Goal: Task Accomplishment & Management: Use online tool/utility

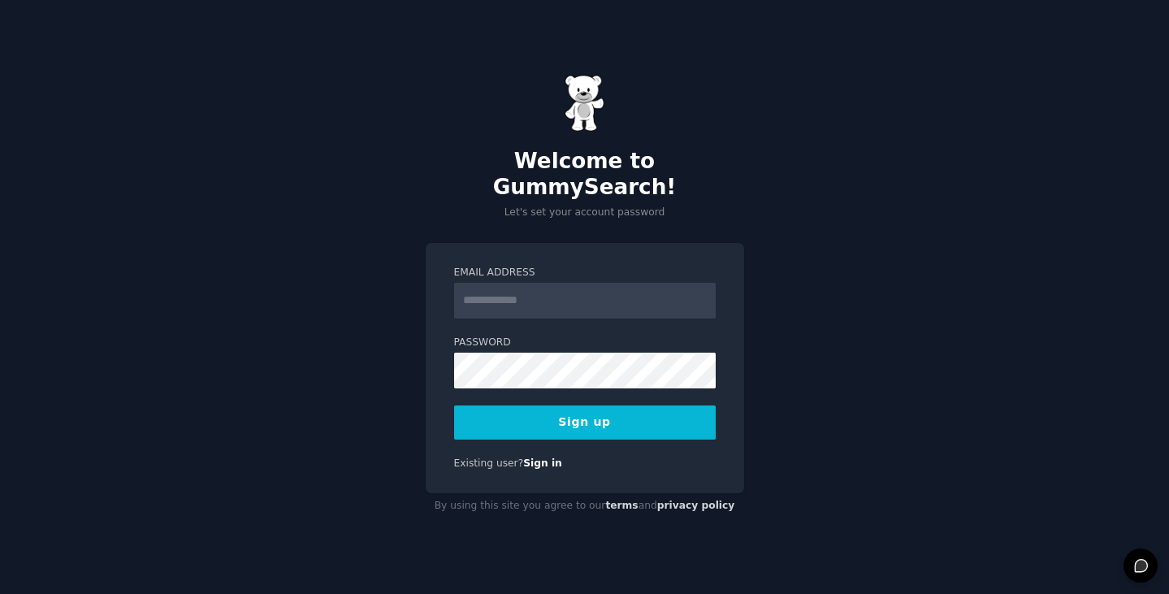
click at [518, 285] on input "Email Address" at bounding box center [585, 301] width 262 height 36
type input "**********"
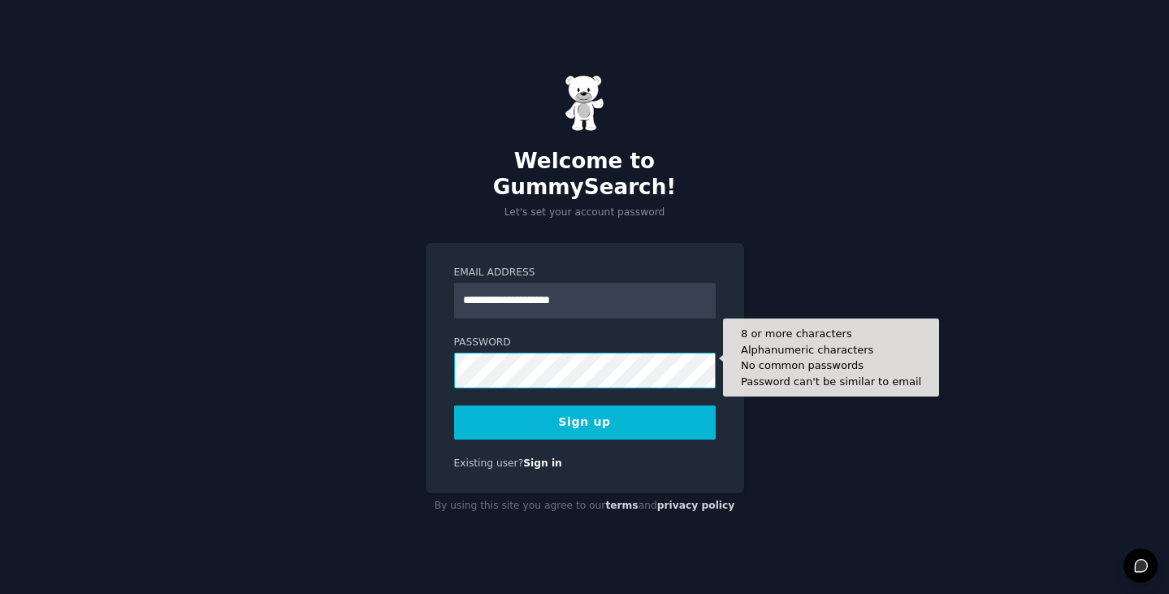
click at [454, 406] on button "Sign up" at bounding box center [585, 423] width 262 height 34
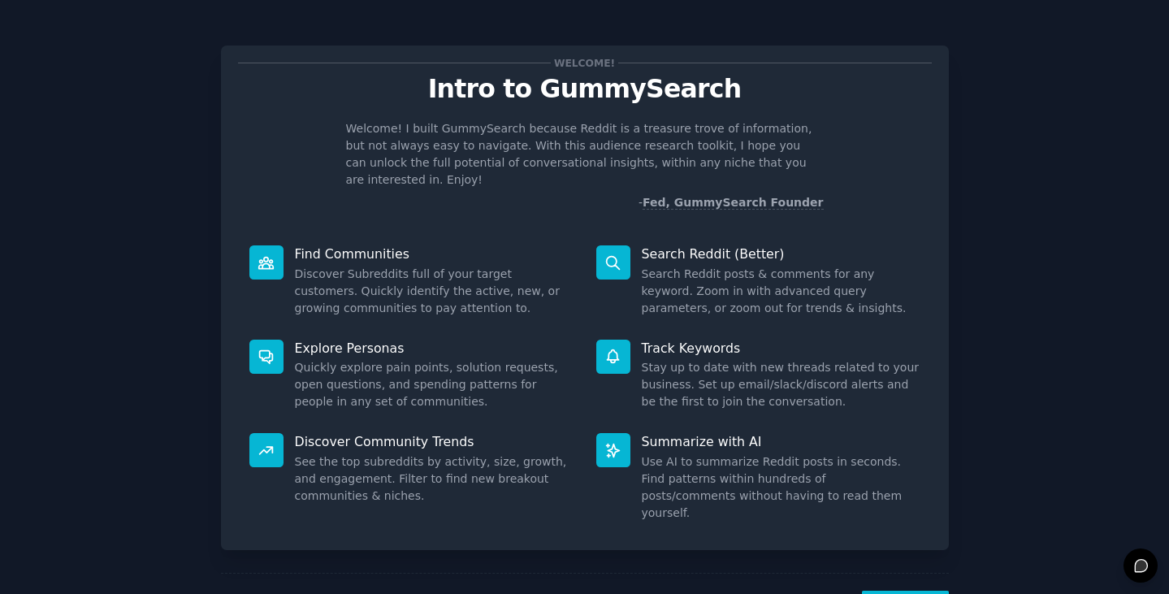
scroll to position [41, 0]
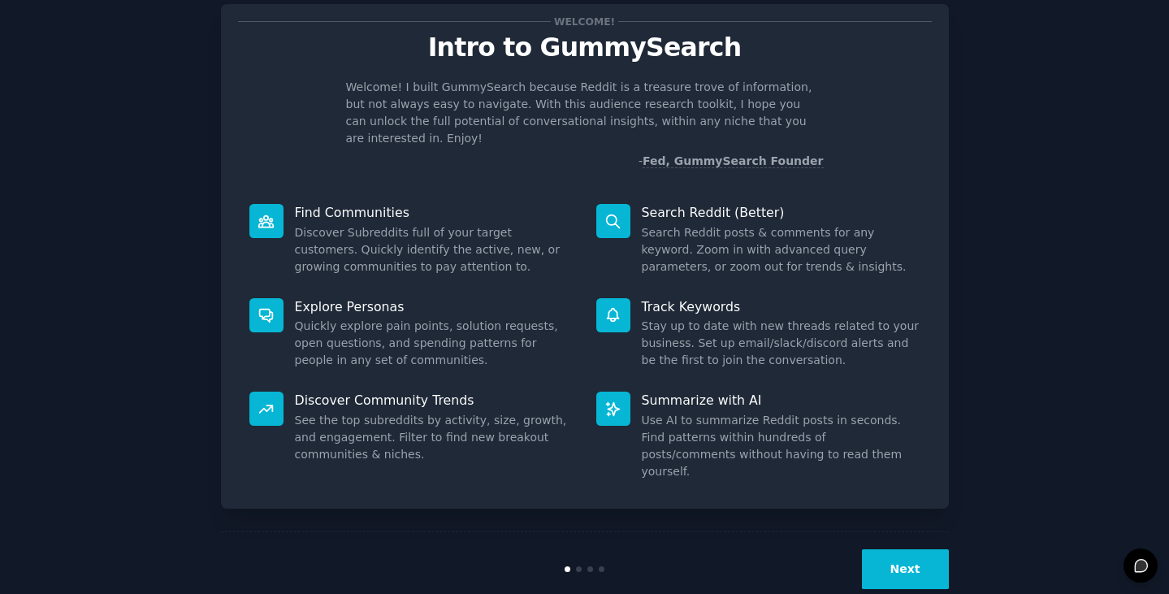
click at [907, 549] on button "Next" at bounding box center [905, 569] width 87 height 40
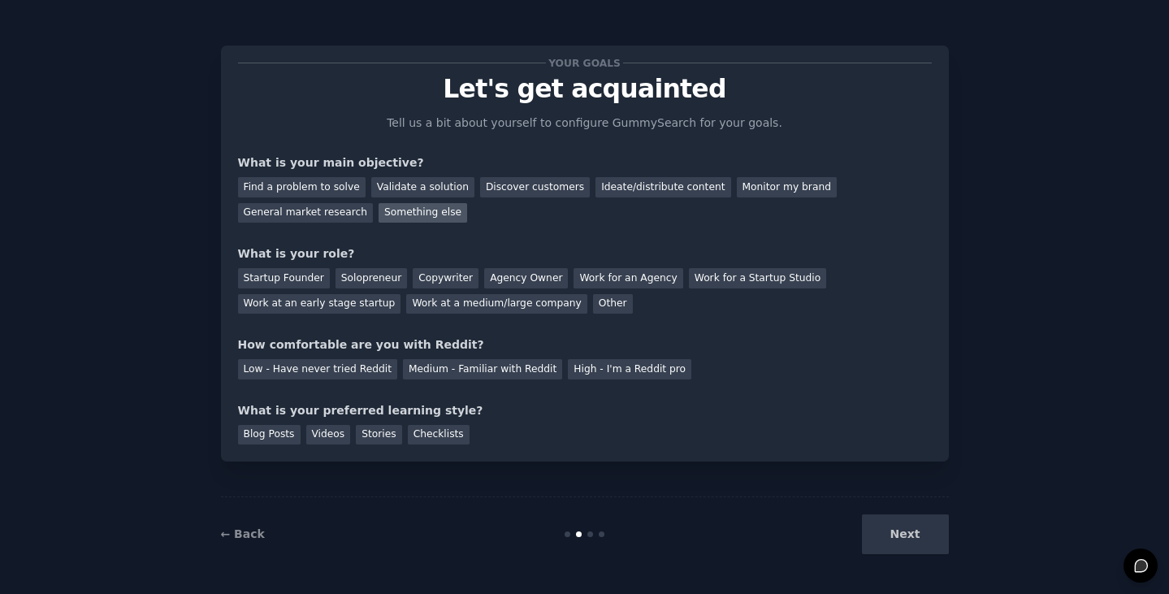
click at [379, 211] on div "Something else" at bounding box center [423, 213] width 89 height 20
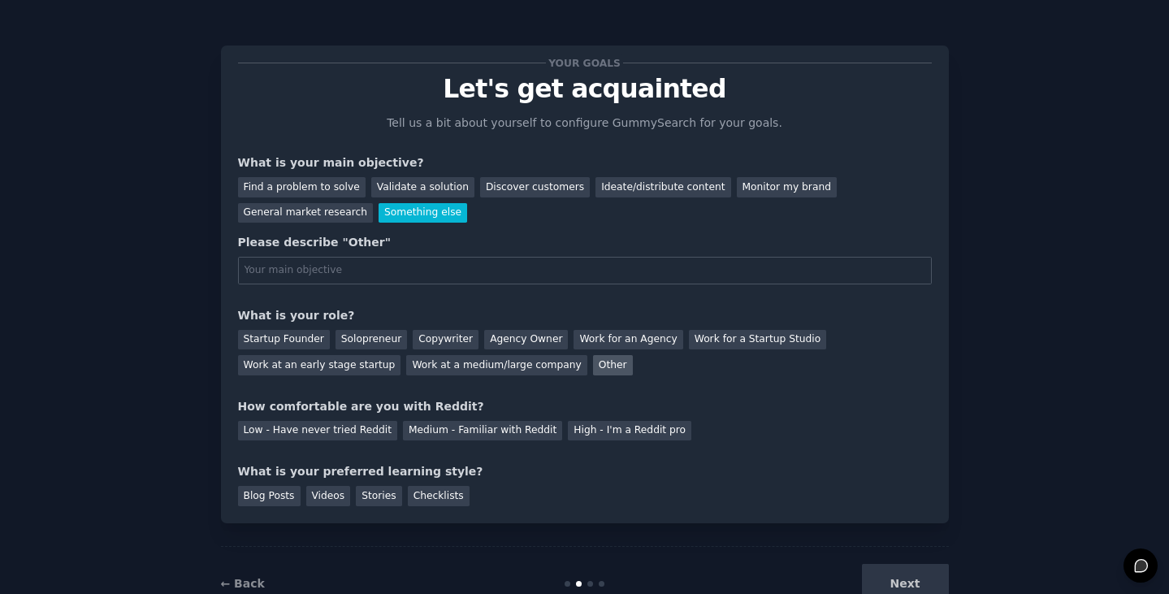
scroll to position [49, 0]
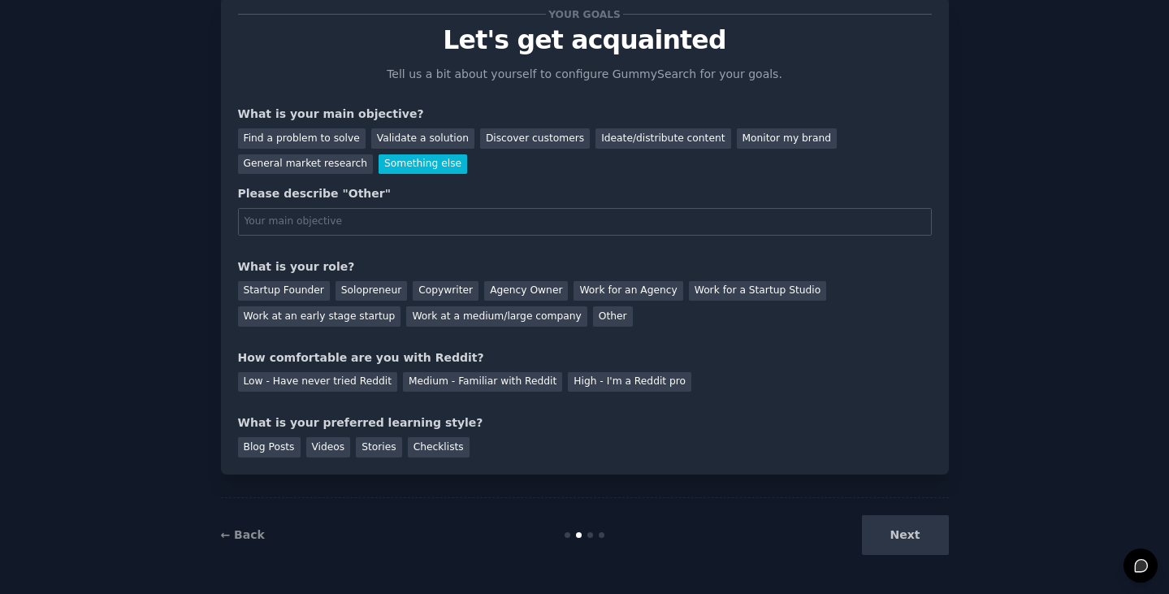
click at [860, 538] on div "Next" at bounding box center [827, 535] width 243 height 40
click at [885, 540] on div "Next" at bounding box center [827, 535] width 243 height 40
click at [296, 294] on div "Startup Founder" at bounding box center [284, 291] width 92 height 20
click at [423, 377] on div "Medium - Familiar with Reddit" at bounding box center [482, 382] width 159 height 20
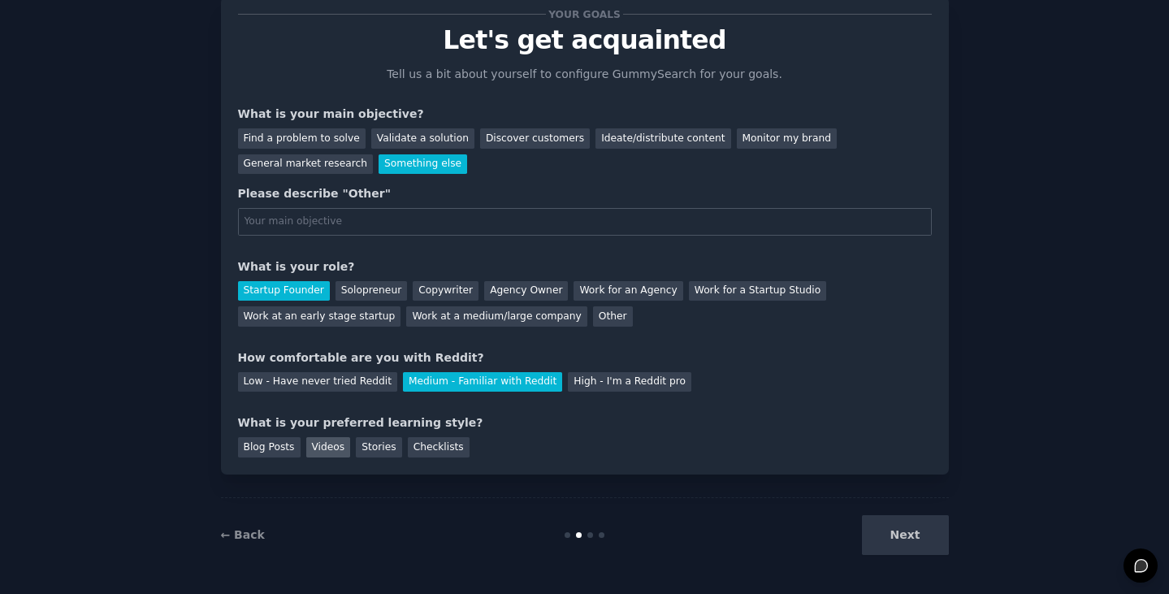
click at [319, 443] on div "Videos" at bounding box center [328, 447] width 45 height 20
click at [356, 445] on div "Stories" at bounding box center [379, 447] width 46 height 20
click at [929, 542] on div "Next" at bounding box center [827, 535] width 243 height 40
click at [491, 141] on div "Discover customers" at bounding box center [535, 138] width 110 height 20
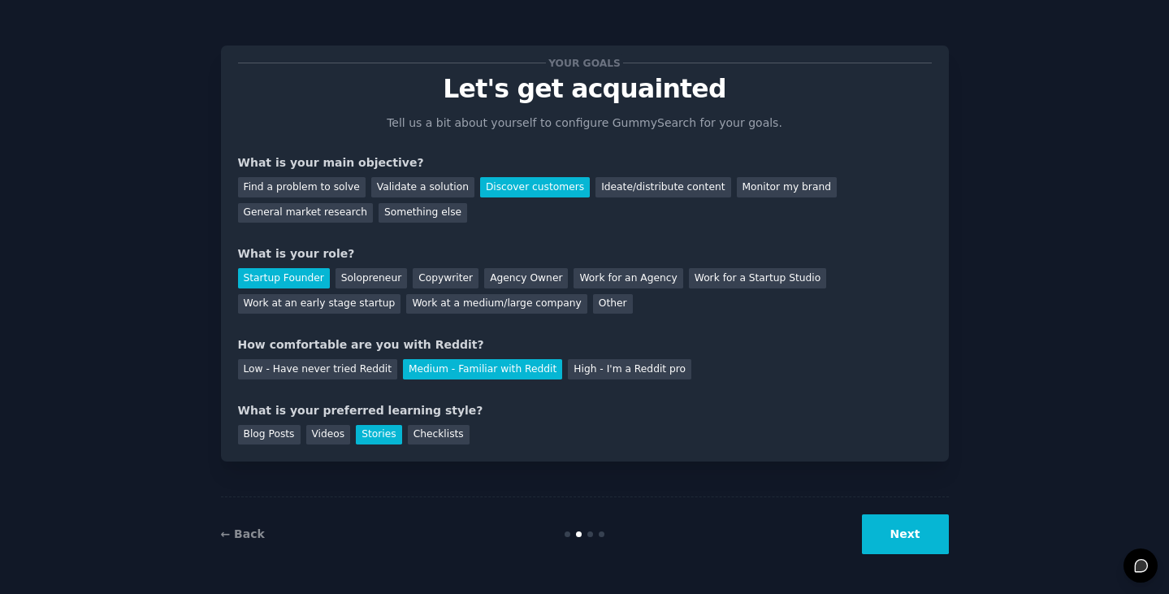
click at [878, 523] on button "Next" at bounding box center [905, 534] width 87 height 40
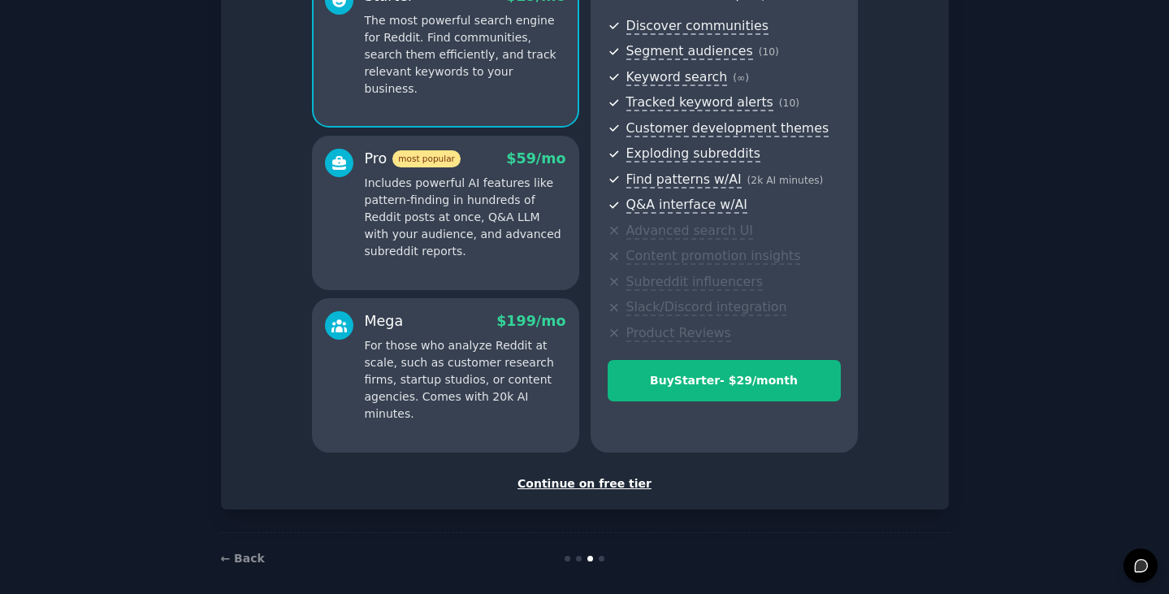
click at [610, 484] on div "Continue on free tier" at bounding box center [585, 483] width 694 height 17
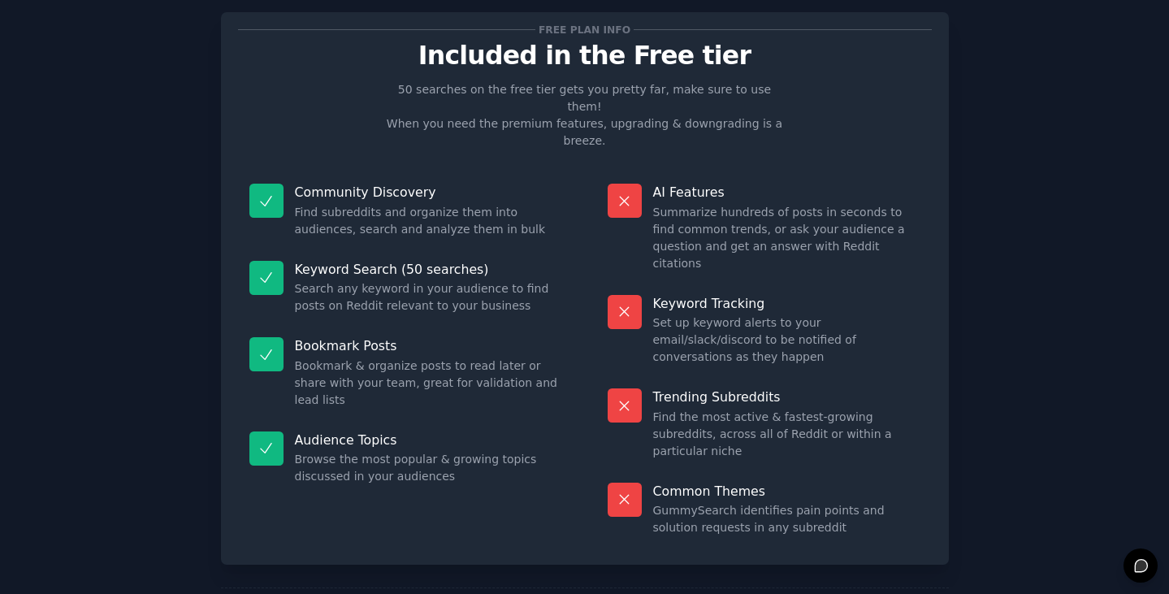
scroll to position [34, 0]
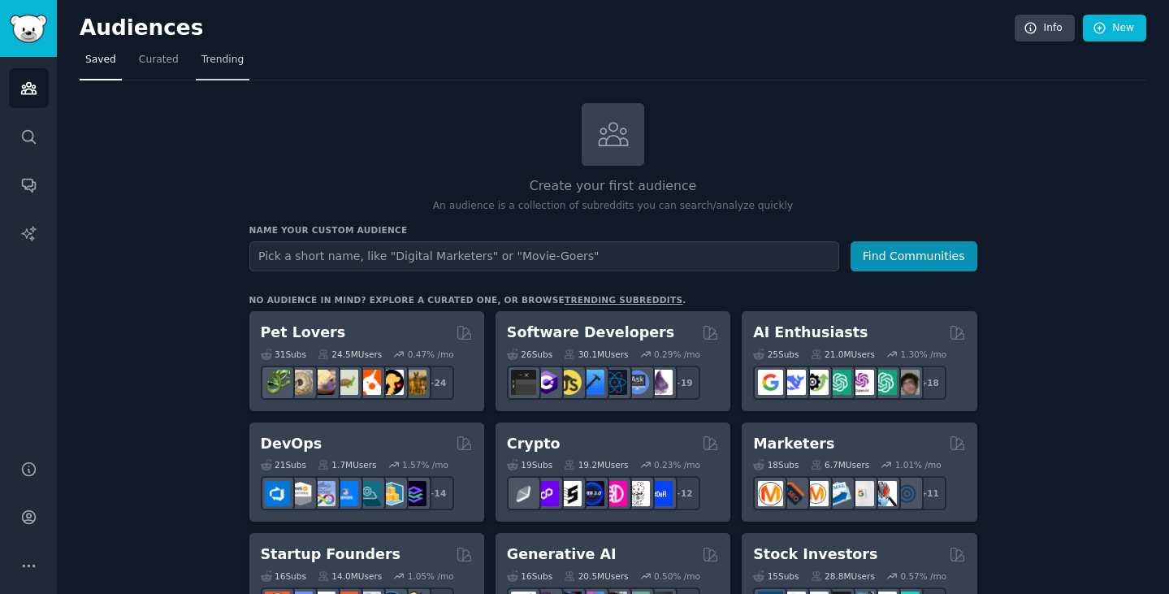
click at [235, 59] on link "Trending" at bounding box center [223, 63] width 54 height 33
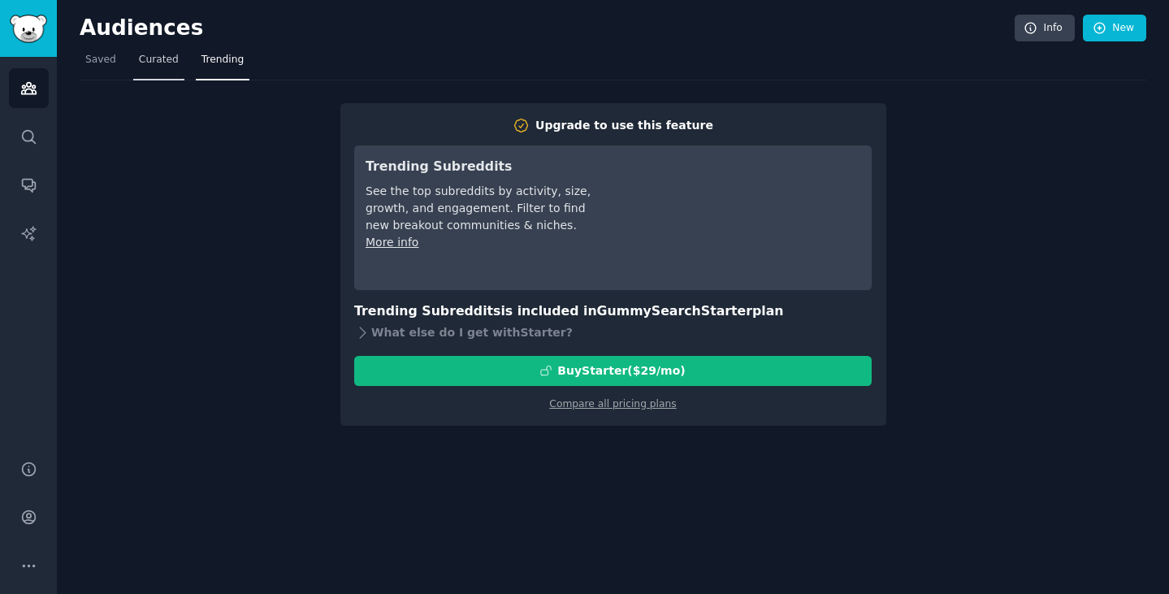
click at [160, 47] on link "Curated" at bounding box center [158, 63] width 51 height 33
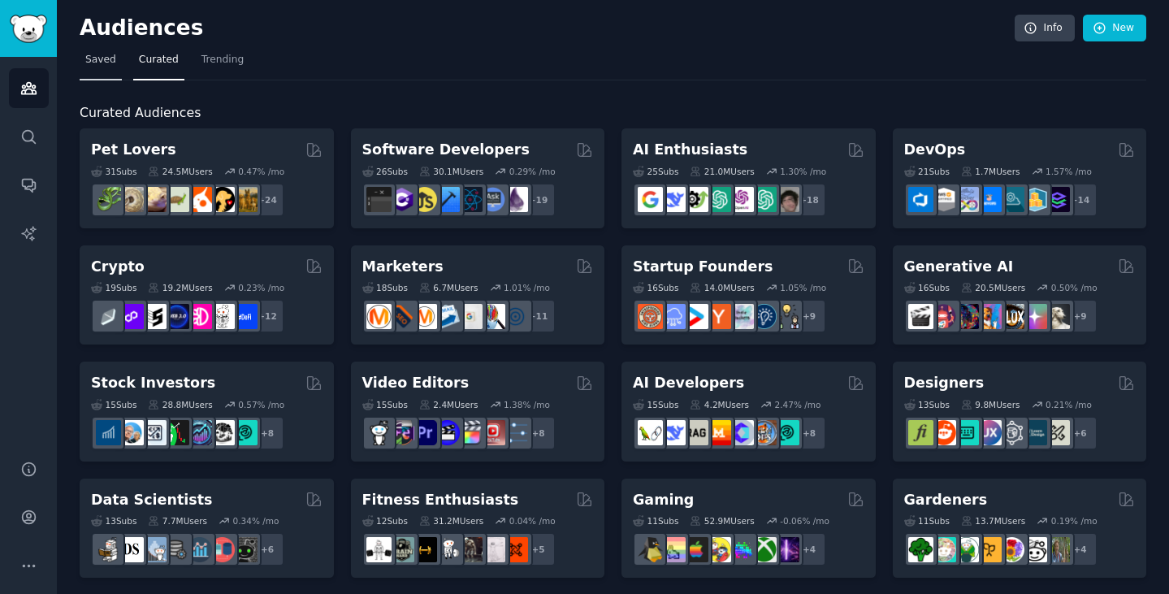
click at [115, 61] on link "Saved" at bounding box center [101, 63] width 42 height 33
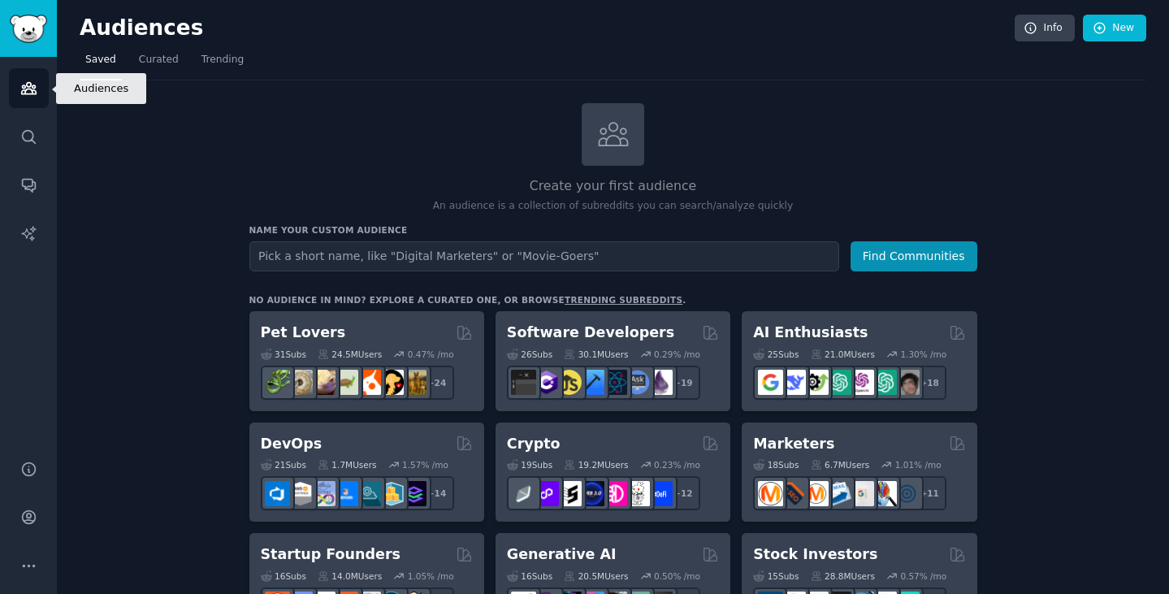
click at [34, 90] on icon "Sidebar" at bounding box center [28, 88] width 15 height 11
click at [232, 63] on span "Trending" at bounding box center [223, 60] width 42 height 15
